Goal: Information Seeking & Learning: Learn about a topic

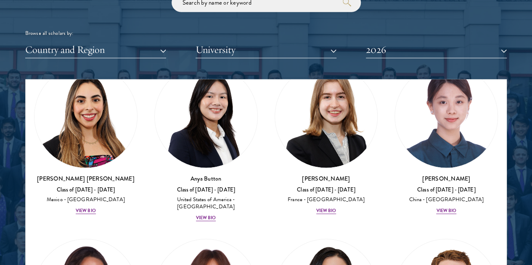
scroll to position [954, 0]
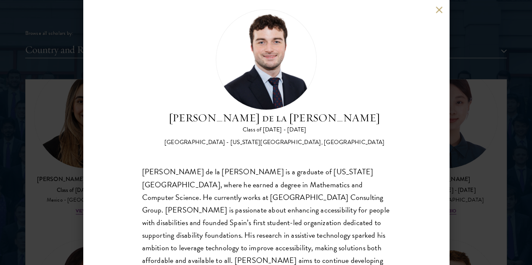
scroll to position [29, 0]
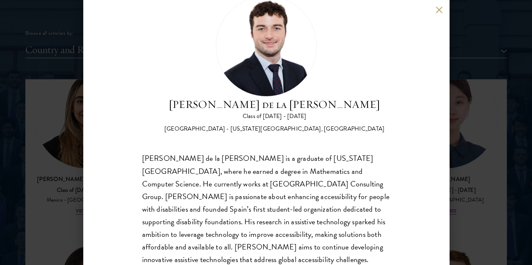
click at [436, 7] on button at bounding box center [439, 9] width 7 height 7
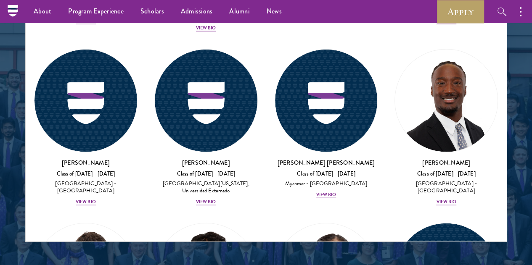
scroll to position [4129, 0]
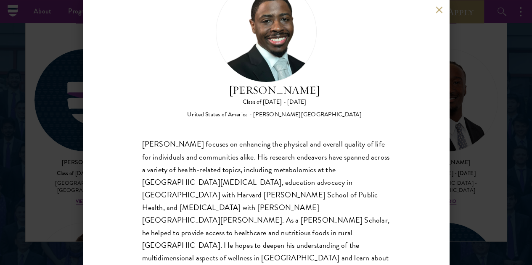
scroll to position [42, 0]
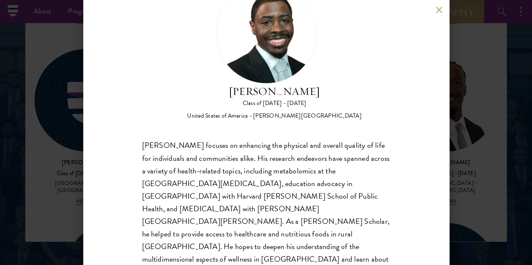
click at [72, 143] on div "Ishmael Williams Class of 2025 - 2026 United States of America - Howard Univers…" at bounding box center [266, 132] width 532 height 265
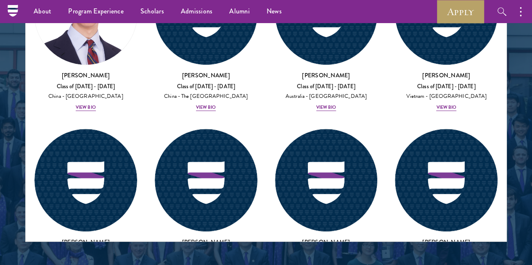
scroll to position [3489, 0]
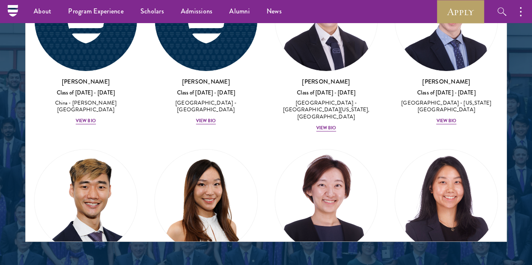
scroll to position [3122, 0]
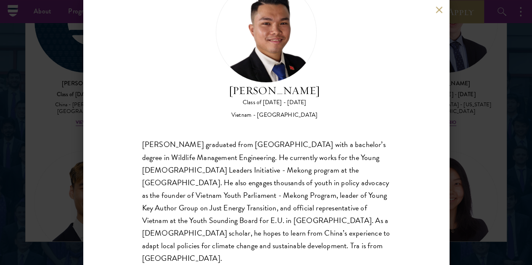
scroll to position [43, 0]
click at [37, 155] on div "Tra Nguyen Class of 2025 - 2026 Vietnam - Szent Istvan University Tra Nguyen gr…" at bounding box center [266, 132] width 532 height 265
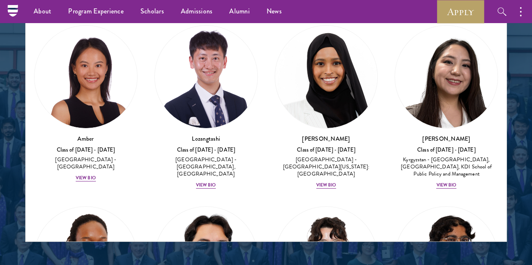
scroll to position [144, 0]
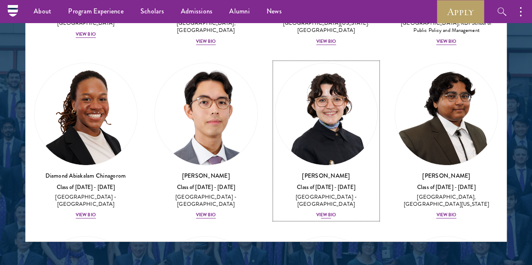
click at [316, 212] on div "View Bio" at bounding box center [326, 215] width 20 height 7
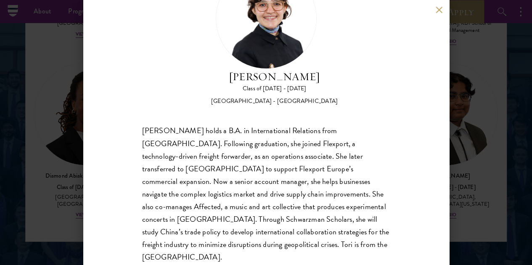
scroll to position [56, 0]
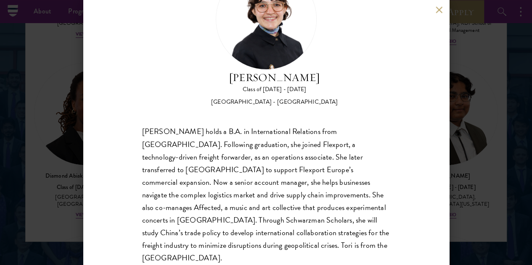
click at [450, 82] on div "Victoria Agostini Class of 2025 - 2026 United States of America - Pomona Colleg…" at bounding box center [266, 132] width 532 height 265
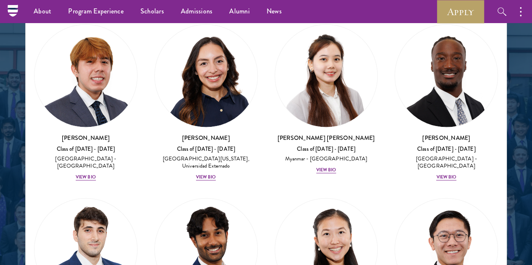
scroll to position [3656, 0]
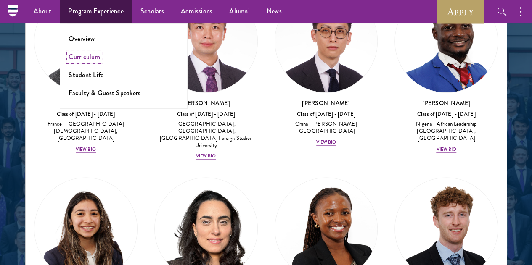
click at [90, 58] on link "Curriculum" at bounding box center [85, 57] width 32 height 10
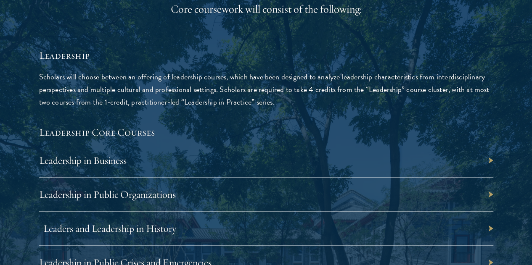
scroll to position [1363, 0]
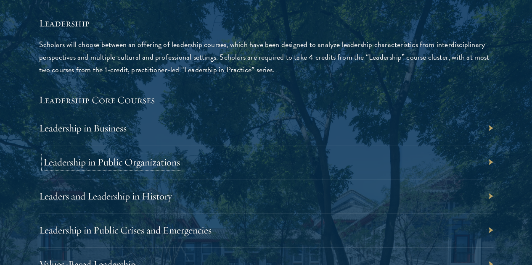
click at [180, 156] on link "Leadership in Public Organizations" at bounding box center [111, 162] width 137 height 13
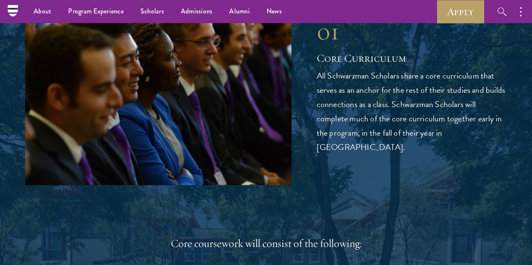
scroll to position [1095, 0]
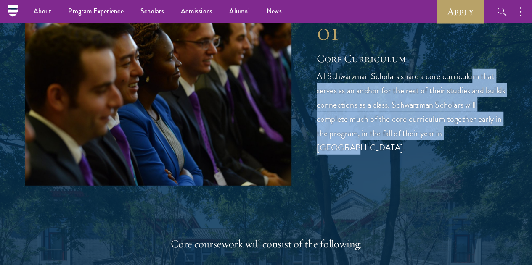
drag, startPoint x: 348, startPoint y: 113, endPoint x: 472, endPoint y: 188, distance: 144.4
click at [472, 185] on div "01 Core Curriculum 01 Core Curriculum All Schwarzman Scholars share a core curr…" at bounding box center [266, 85] width 482 height 199
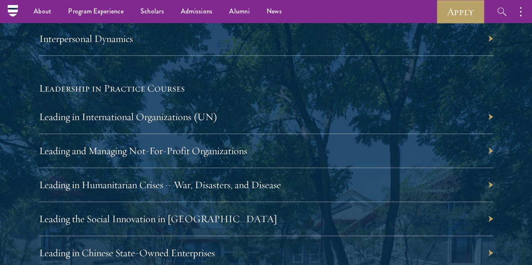
scroll to position [1725, 0]
click at [252, 145] on link "Leading and Managing Not-For-Profit Organizations" at bounding box center [147, 151] width 208 height 13
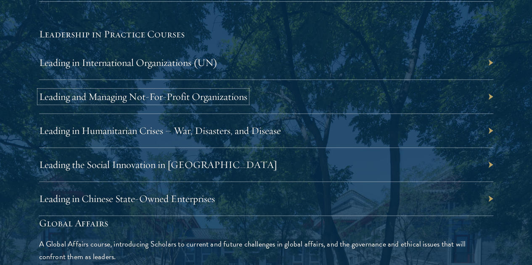
scroll to position [1780, 0]
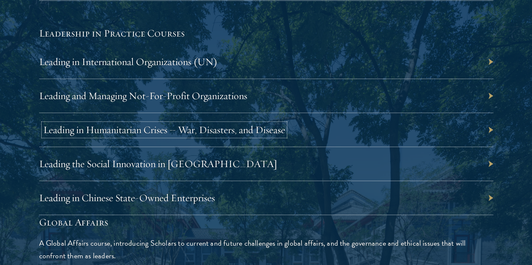
click at [285, 124] on link "Leading in Humanitarian Crises – War, Disasters, and Disease" at bounding box center [164, 130] width 242 height 13
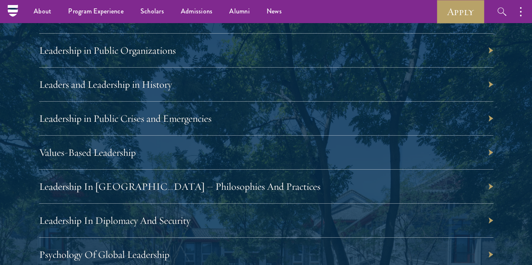
scroll to position [1350, 0]
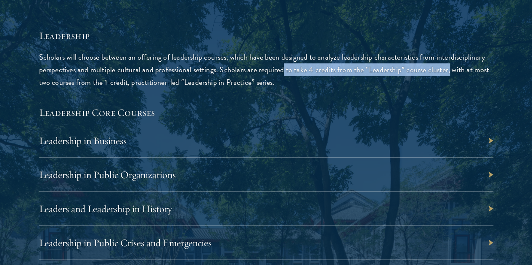
drag, startPoint x: 165, startPoint y: 135, endPoint x: 172, endPoint y: 153, distance: 18.8
click at [172, 89] on p "Scholars will choose between an offering of leadership courses, which have been…" at bounding box center [266, 70] width 454 height 38
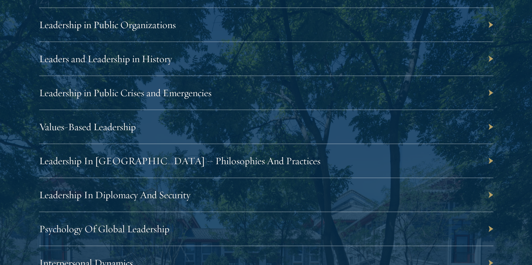
scroll to position [1502, 0]
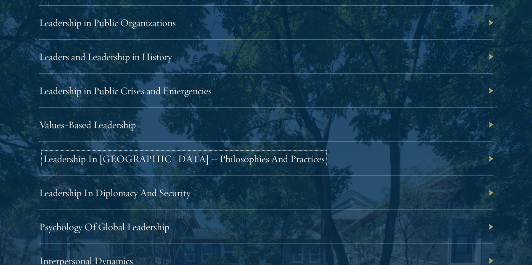
click at [308, 153] on link "Leadership In China – Philosophies And Practices" at bounding box center [183, 159] width 281 height 13
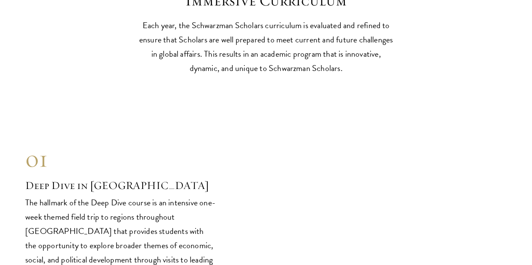
scroll to position [3401, 0]
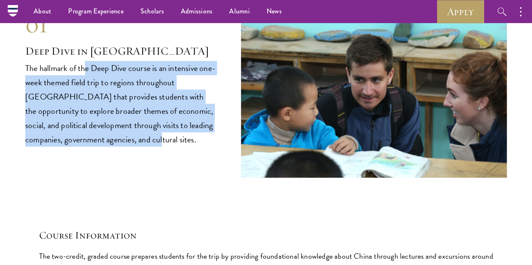
drag, startPoint x: 109, startPoint y: 105, endPoint x: 199, endPoint y: 195, distance: 127.6
click at [199, 147] on p "The hallmark of the Deep Dive course is an intensive one-week themed field trip…" at bounding box center [120, 104] width 191 height 86
click at [82, 140] on p "The hallmark of the Deep Dive course is an intensive one-week themed field trip…" at bounding box center [120, 104] width 191 height 86
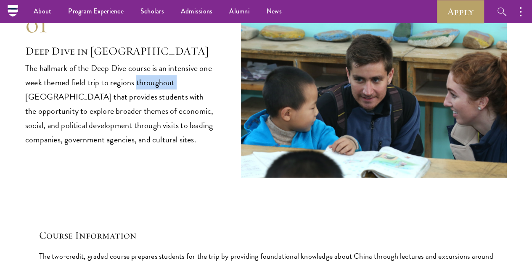
click at [82, 140] on p "The hallmark of the Deep Dive course is an intensive one-week themed field trip…" at bounding box center [120, 104] width 191 height 86
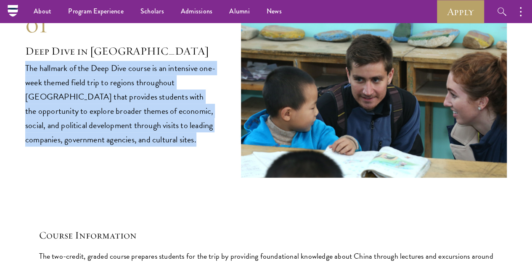
click at [82, 140] on p "The hallmark of the Deep Dive course is an intensive one-week themed field trip…" at bounding box center [120, 104] width 191 height 86
click at [96, 147] on p "The hallmark of the Deep Dive course is an intensive one-week themed field trip…" at bounding box center [120, 104] width 191 height 86
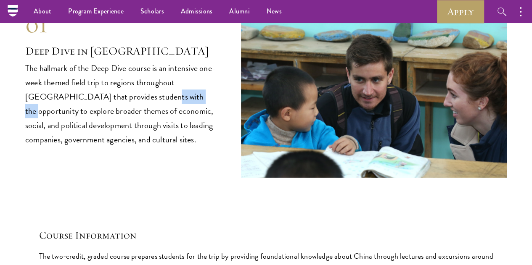
click at [96, 147] on p "The hallmark of the Deep Dive course is an intensive one-week themed field trip…" at bounding box center [120, 104] width 191 height 86
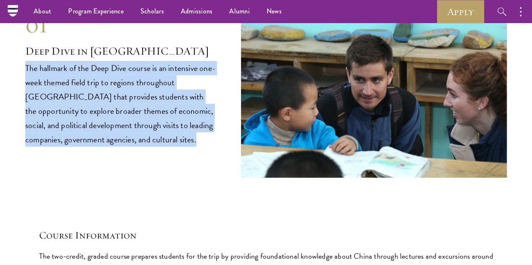
click at [96, 147] on p "The hallmark of the Deep Dive course is an intensive one-week themed field trip…" at bounding box center [120, 104] width 191 height 86
click at [128, 147] on p "The hallmark of the Deep Dive course is an intensive one-week themed field trip…" at bounding box center [120, 104] width 191 height 86
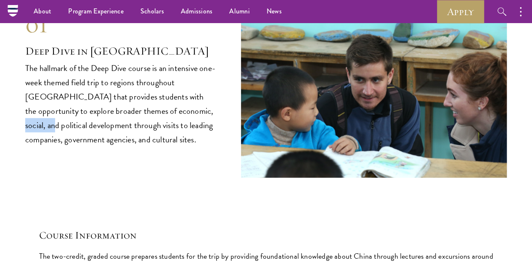
click at [128, 147] on p "The hallmark of the Deep Dive course is an intensive one-week themed field trip…" at bounding box center [120, 104] width 191 height 86
click at [139, 147] on p "The hallmark of the Deep Dive course is an intensive one-week themed field trip…" at bounding box center [120, 104] width 191 height 86
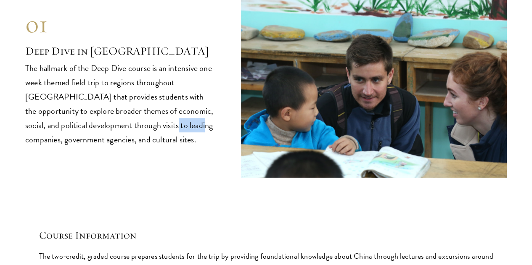
scroll to position [3556, 0]
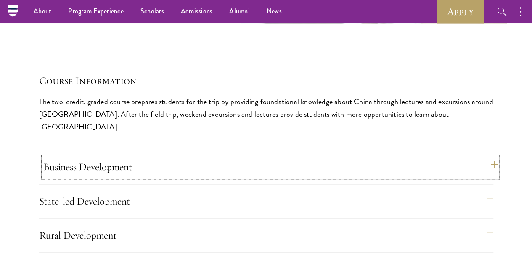
click at [349, 157] on button "Business Development" at bounding box center [270, 167] width 454 height 20
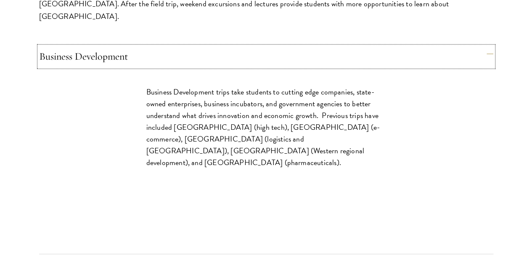
scroll to position [3739, 0]
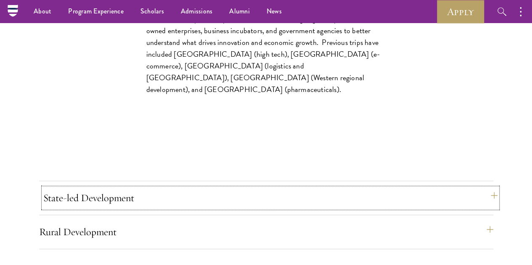
click at [352, 188] on button "State-led Development" at bounding box center [270, 198] width 454 height 20
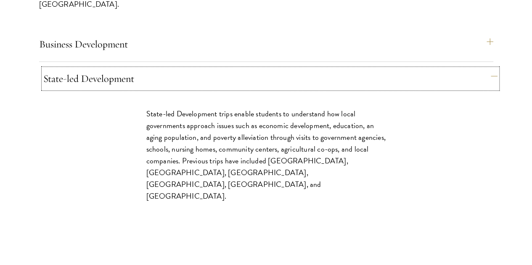
scroll to position [3680, 0]
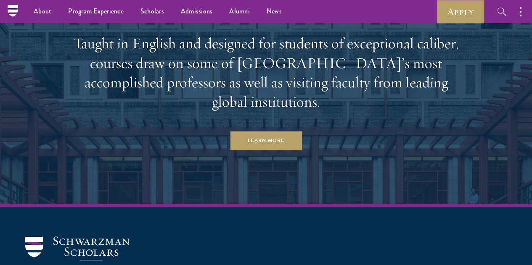
scroll to position [5174, 0]
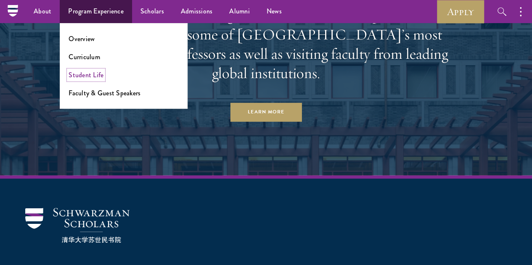
click at [97, 74] on link "Student Life" at bounding box center [86, 75] width 35 height 10
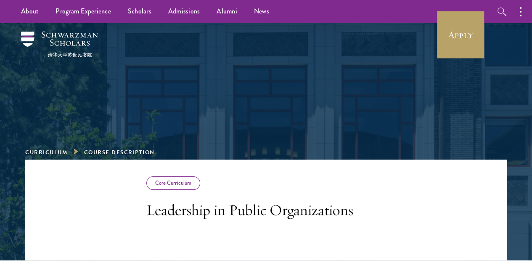
click at [146, 185] on div "Core Curriculum" at bounding box center [173, 183] width 54 height 13
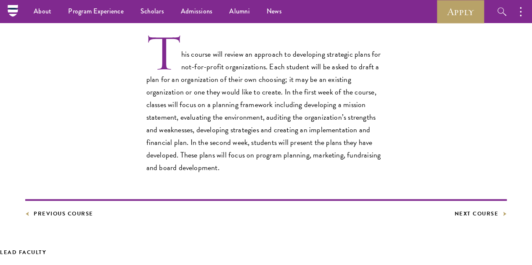
scroll to position [249, 0]
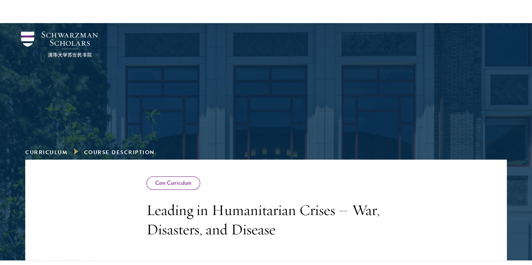
scroll to position [147, 0]
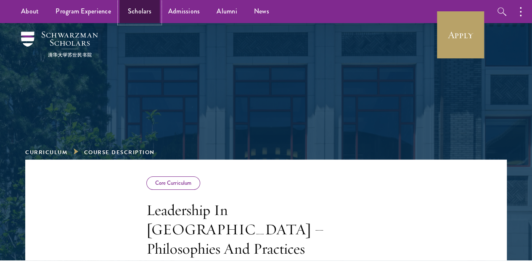
click at [143, 18] on link "Scholars" at bounding box center [139, 11] width 40 height 23
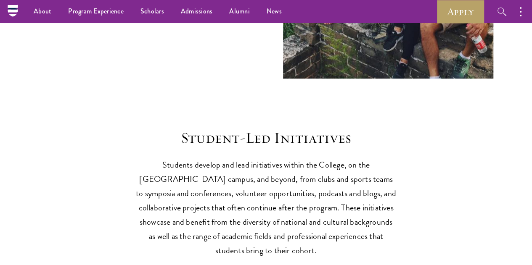
scroll to position [1650, 0]
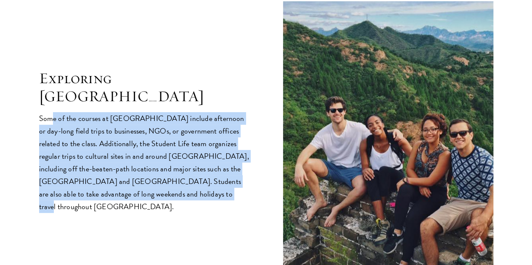
drag, startPoint x: 84, startPoint y: 57, endPoint x: 192, endPoint y: 183, distance: 166.4
click at [192, 183] on div "Exploring [GEOGRAPHIC_DATA] Some of the courses at [GEOGRAPHIC_DATA] include af…" at bounding box center [266, 141] width 454 height 281
click at [160, 130] on p "Some of the courses at [GEOGRAPHIC_DATA] include afternoon or day-long field tr…" at bounding box center [144, 162] width 210 height 101
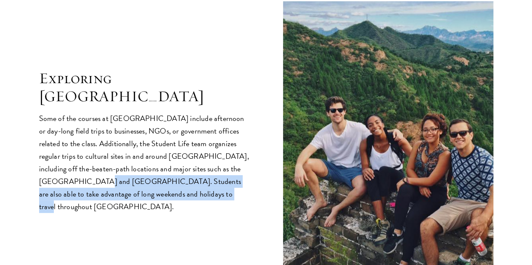
drag, startPoint x: 131, startPoint y: 135, endPoint x: 196, endPoint y: 166, distance: 71.9
click at [196, 166] on p "Some of the courses at [GEOGRAPHIC_DATA] include afternoon or day-long field tr…" at bounding box center [144, 162] width 210 height 101
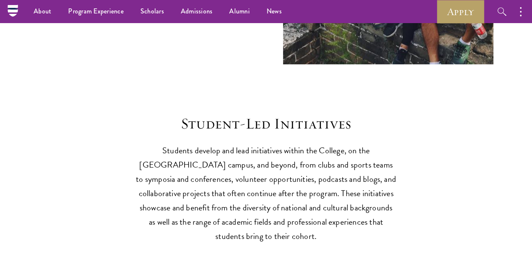
scroll to position [1866, 0]
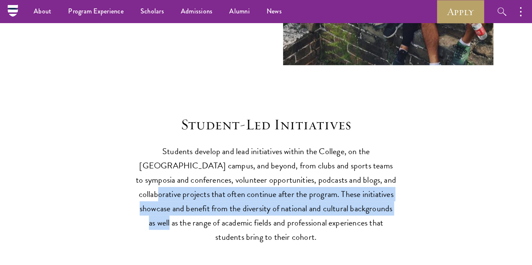
drag, startPoint x: 197, startPoint y: 147, endPoint x: 280, endPoint y: 175, distance: 87.8
click at [280, 175] on p "Students develop and lead initiatives within the College, on the [GEOGRAPHIC_DA…" at bounding box center [266, 194] width 261 height 100
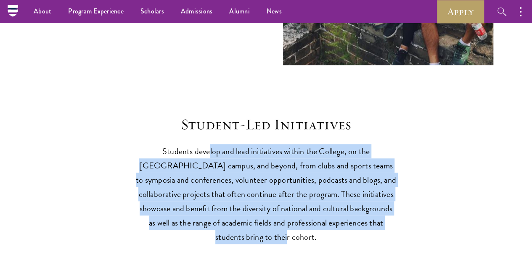
drag, startPoint x: 204, startPoint y: 102, endPoint x: 394, endPoint y: 184, distance: 207.2
click at [394, 184] on p "Students develop and lead initiatives within the College, on the [GEOGRAPHIC_DA…" at bounding box center [266, 194] width 261 height 100
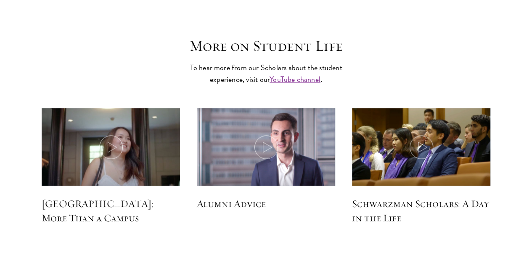
scroll to position [2379, 0]
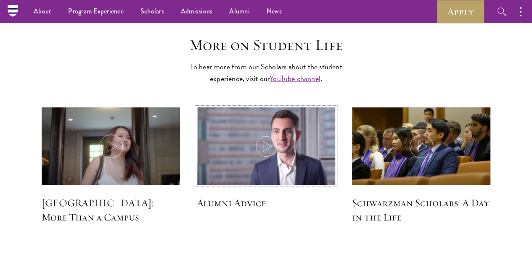
click at [265, 135] on icon at bounding box center [266, 147] width 24 height 24
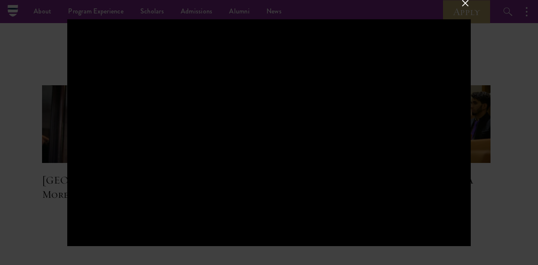
click at [32, 114] on div at bounding box center [269, 132] width 538 height 265
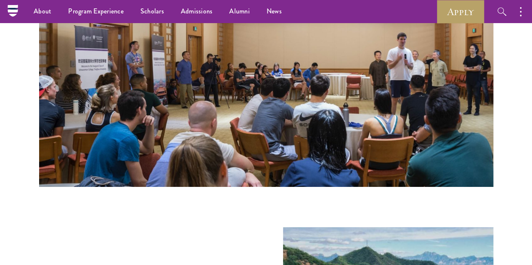
scroll to position [1054, 0]
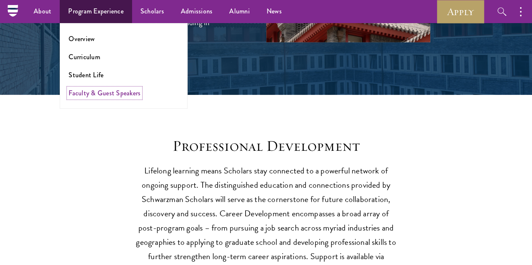
click at [106, 93] on link "Faculty & Guest Speakers" at bounding box center [105, 93] width 72 height 10
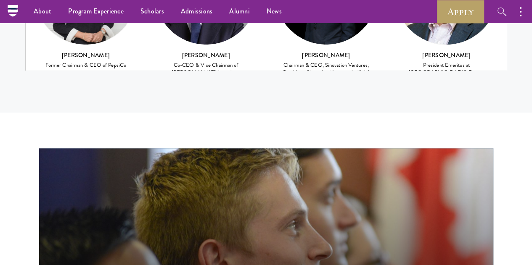
scroll to position [33, 0]
